Goal: Information Seeking & Learning: Check status

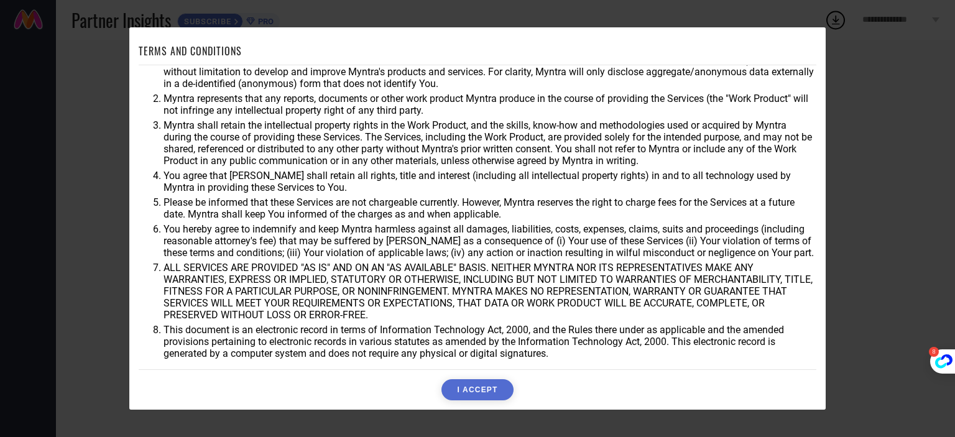
scroll to position [36, 0]
click at [843, 201] on div "TERMS AND CONDITIONS You agree that Myntra may use aggregate and anonymized dat…" at bounding box center [477, 218] width 955 height 437
click at [875, 203] on div "TERMS AND CONDITIONS You agree that Myntra may use aggregate and anonymized dat…" at bounding box center [477, 218] width 955 height 437
click at [794, 39] on div "TERMS AND CONDITIONS" at bounding box center [477, 51] width 677 height 28
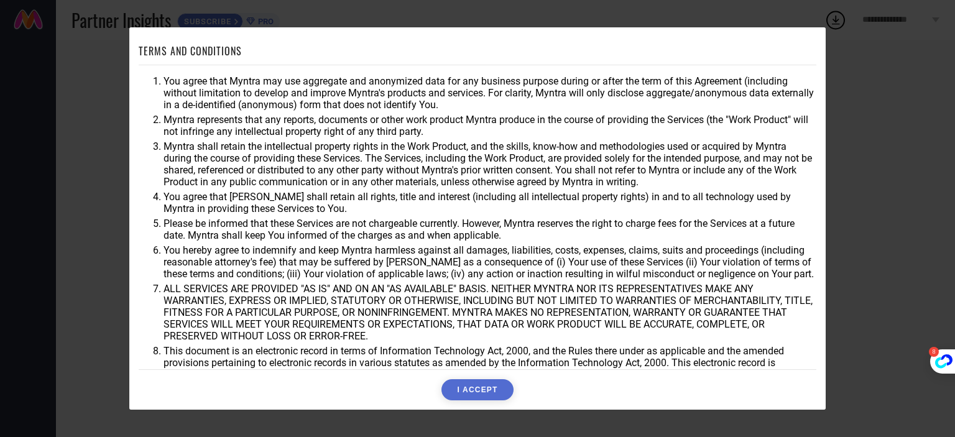
click at [485, 387] on button "I ACCEPT" at bounding box center [476, 389] width 71 height 21
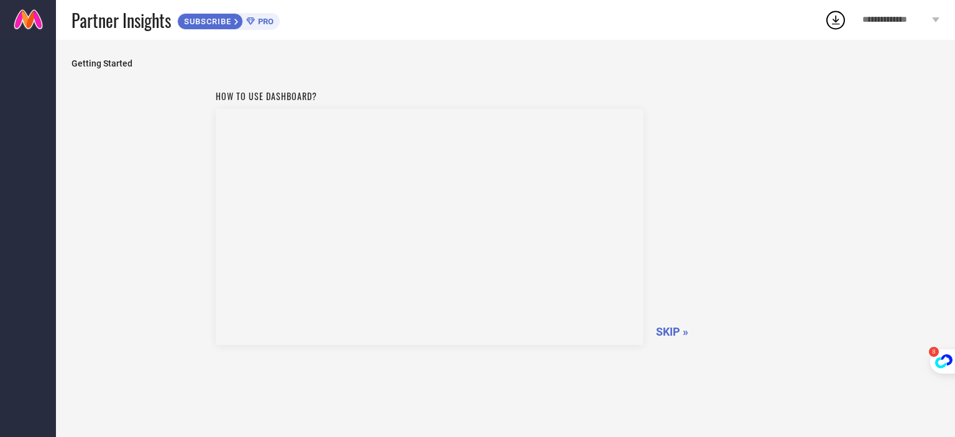
click at [664, 327] on span "SKIP »" at bounding box center [672, 331] width 32 height 13
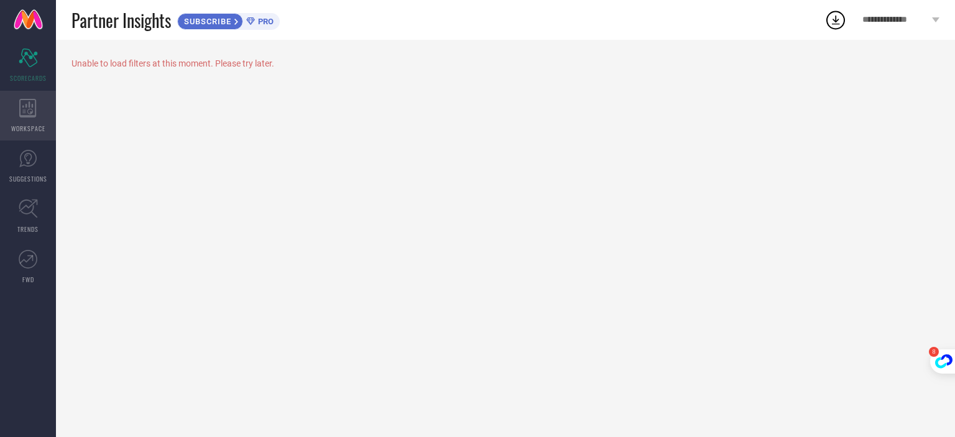
click at [26, 111] on icon at bounding box center [27, 108] width 17 height 19
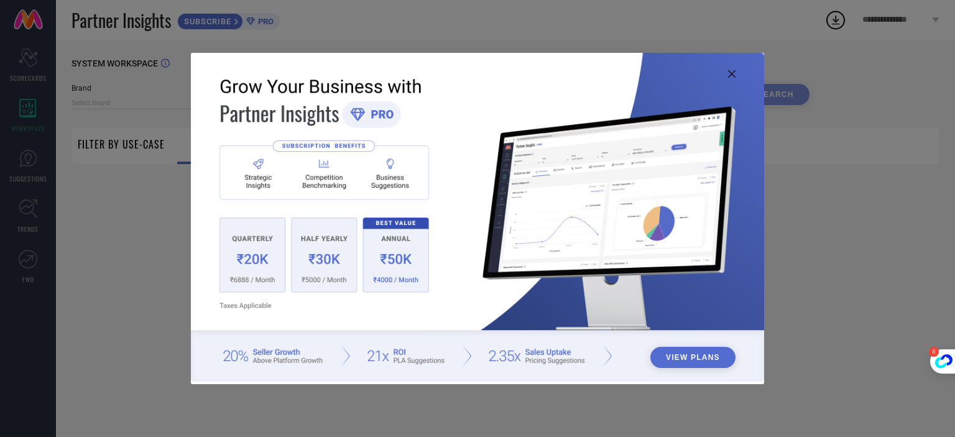
type input "1 STOP FASHION"
type input "All"
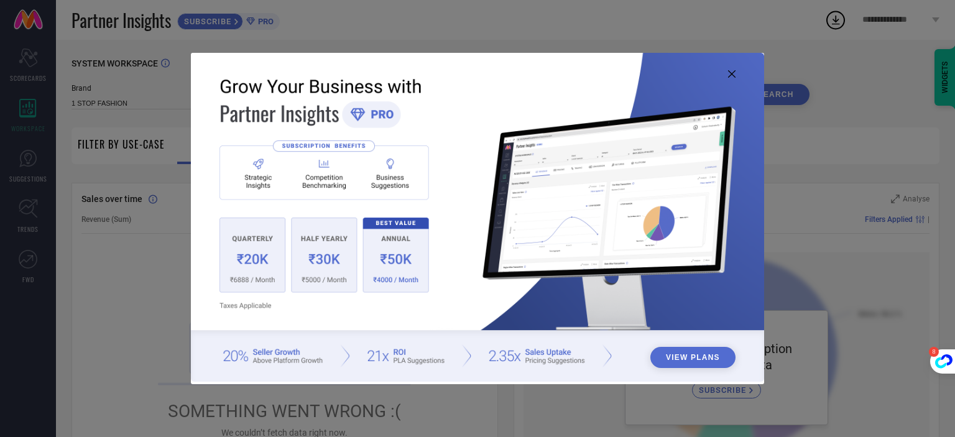
click at [728, 74] on icon at bounding box center [731, 73] width 7 height 7
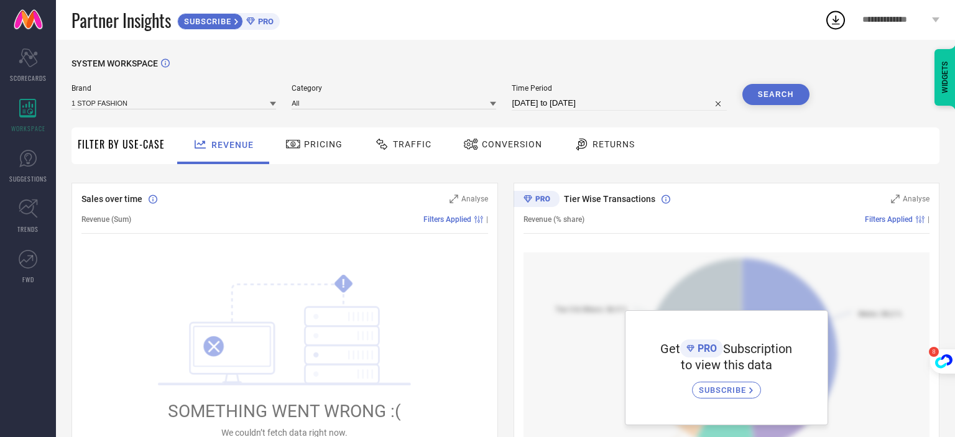
click at [410, 147] on span "Traffic" at bounding box center [412, 144] width 39 height 10
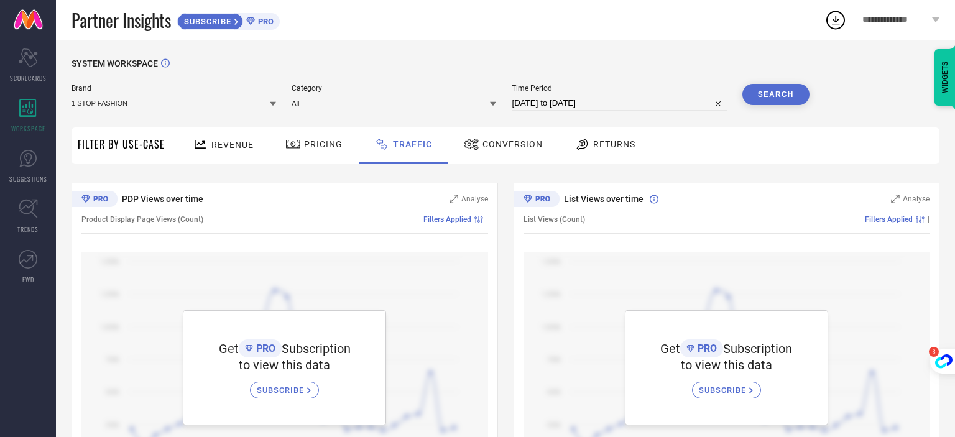
click at [511, 146] on span "Conversion" at bounding box center [512, 144] width 60 height 10
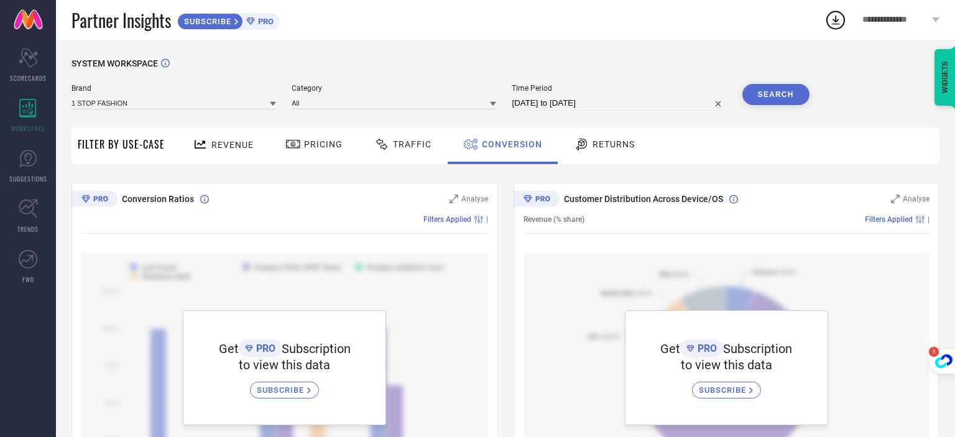
click at [323, 146] on span "Pricing" at bounding box center [323, 144] width 39 height 10
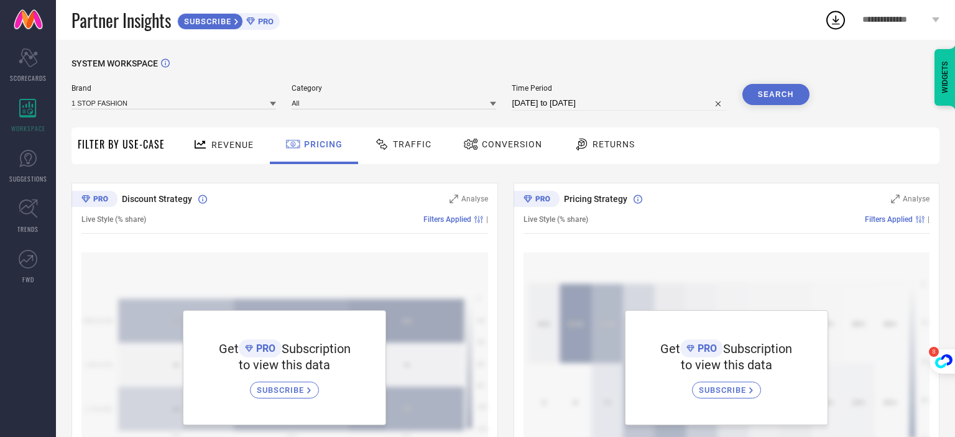
click at [243, 150] on span "Revenue" at bounding box center [232, 145] width 42 height 10
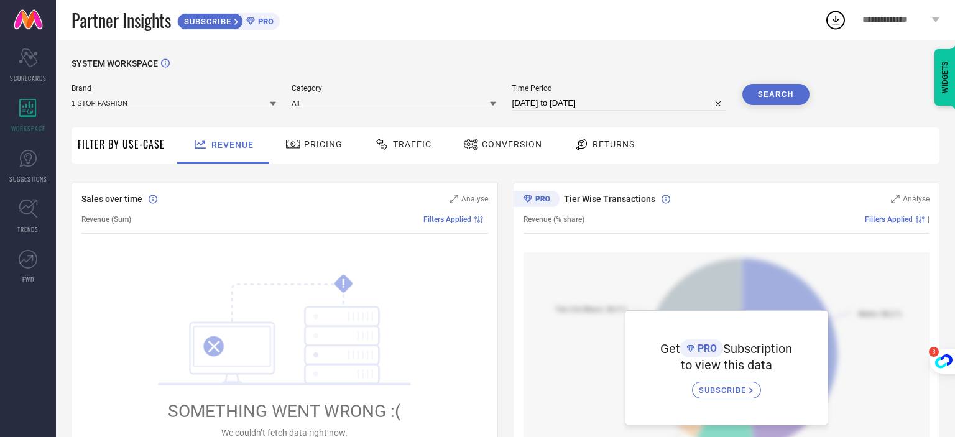
click at [596, 145] on span "Returns" at bounding box center [613, 144] width 42 height 10
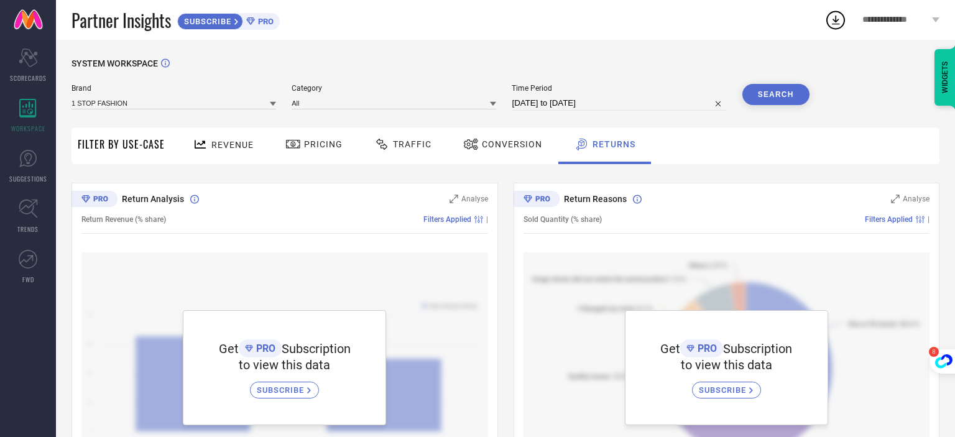
click at [286, 390] on span "SUBSCRIBE" at bounding box center [282, 389] width 50 height 9
click at [35, 165] on icon at bounding box center [28, 158] width 19 height 19
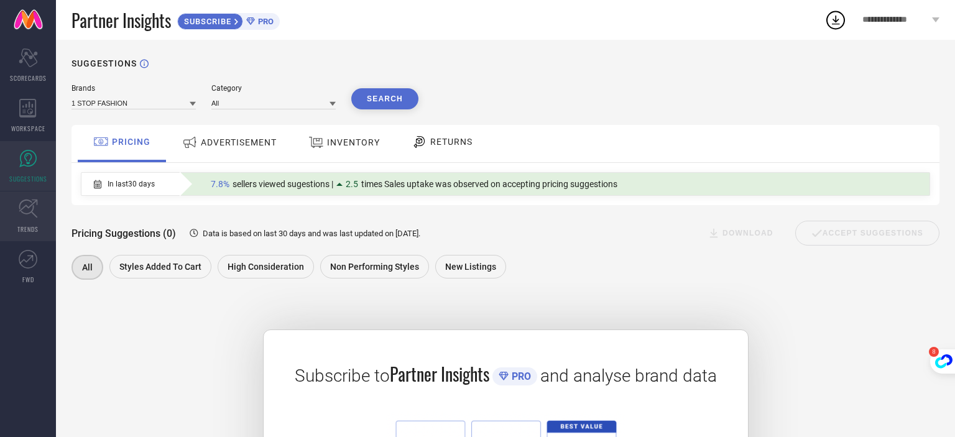
click at [27, 206] on icon at bounding box center [28, 208] width 19 height 19
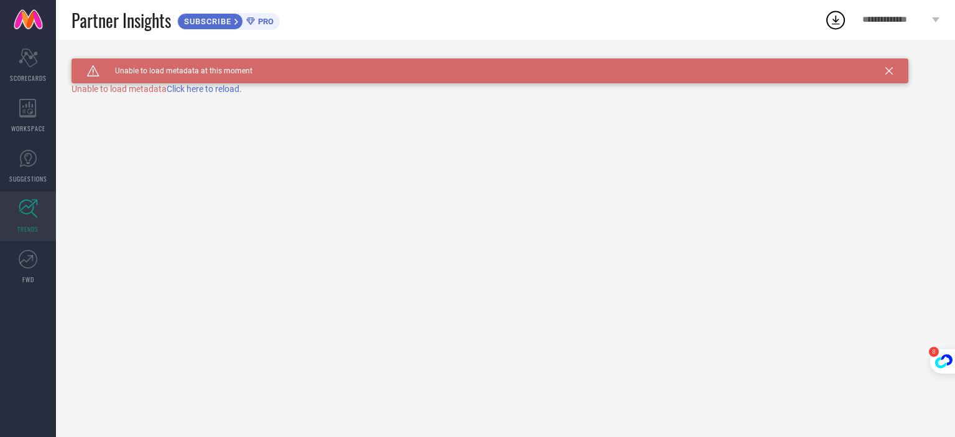
click at [206, 91] on span "Click here to reload." at bounding box center [204, 89] width 75 height 10
click at [31, 257] on icon at bounding box center [27, 259] width 14 height 9
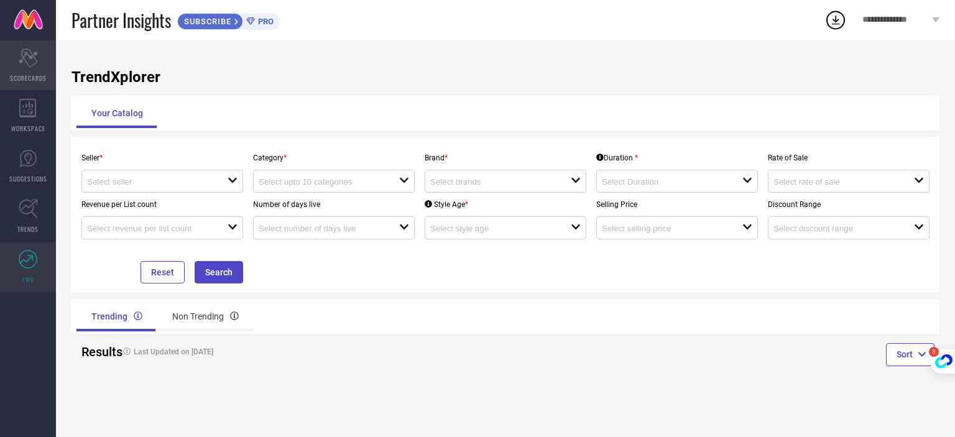
click at [19, 48] on icon "Scorecard" at bounding box center [28, 57] width 19 height 19
